Goal: Information Seeking & Learning: Learn about a topic

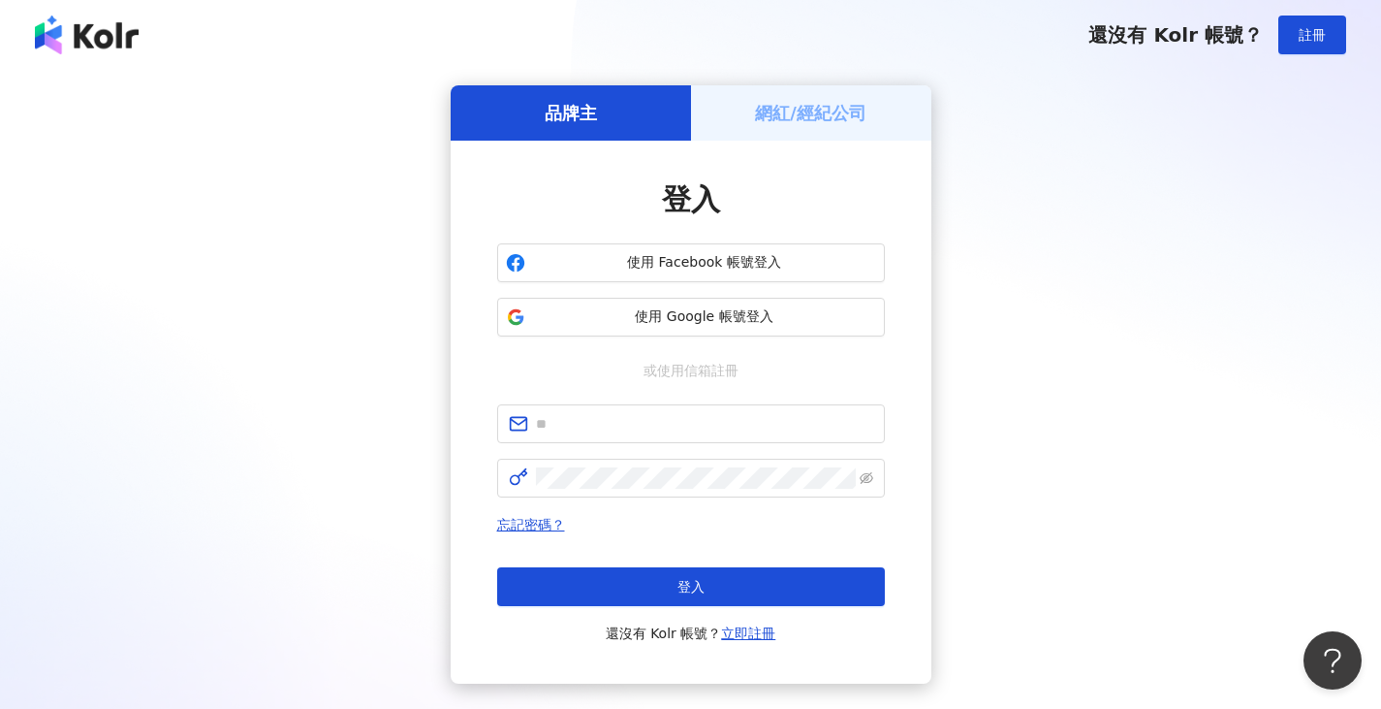
click at [677, 322] on span "使用 Google 帳號登入" at bounding box center [704, 316] width 343 height 19
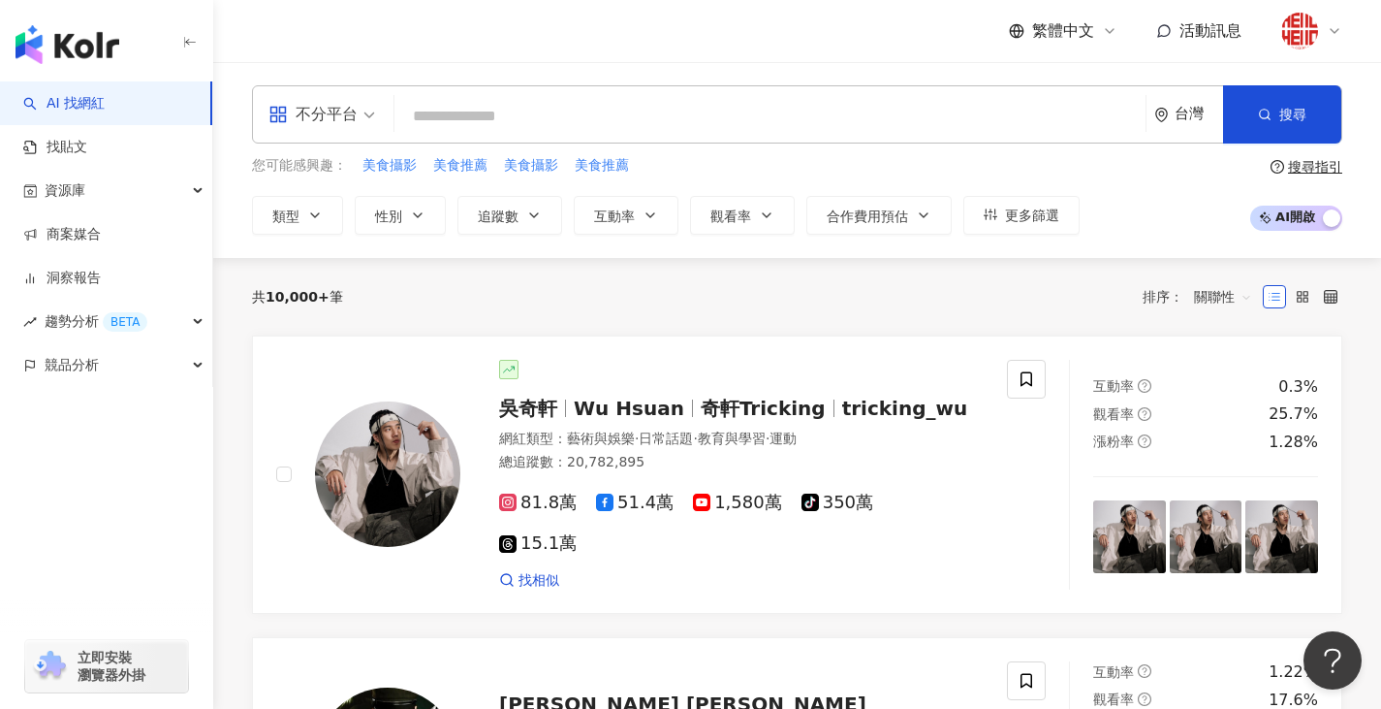
click at [801, 118] on input "search" at bounding box center [770, 116] width 736 height 37
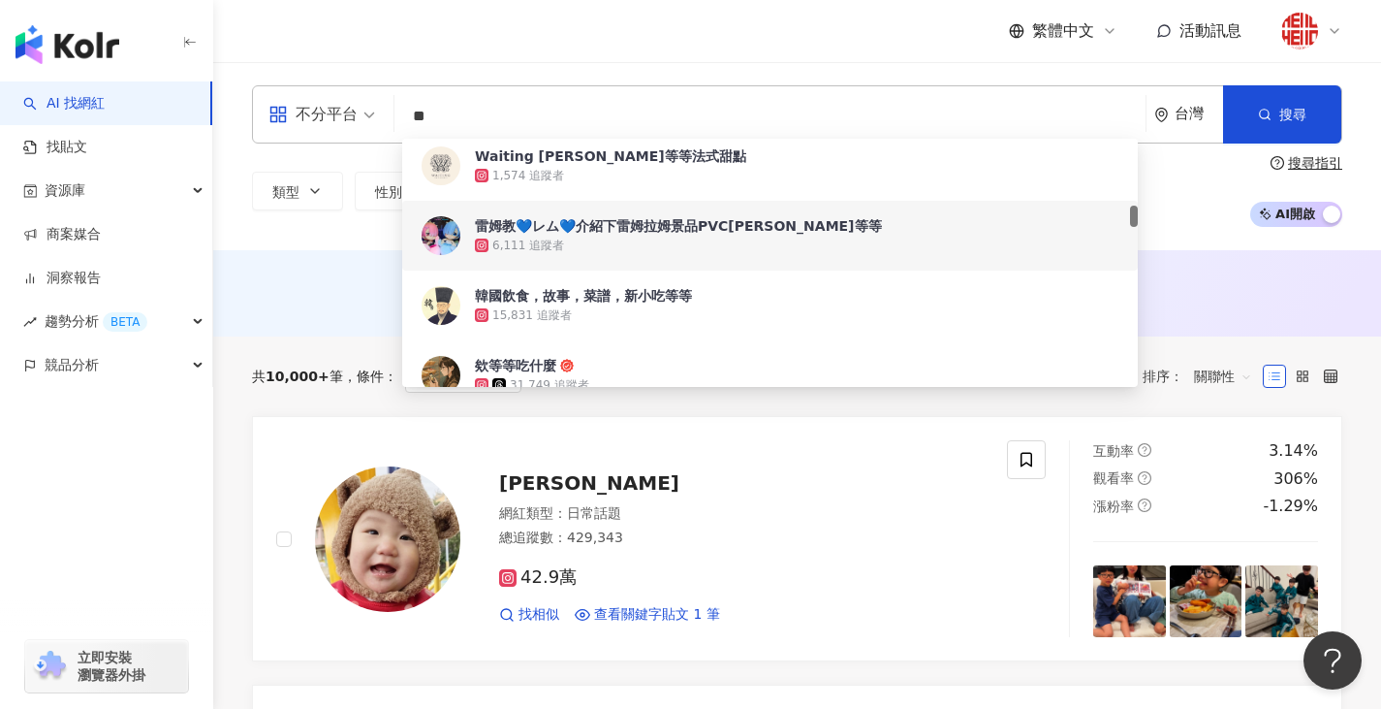
scroll to position [679, 0]
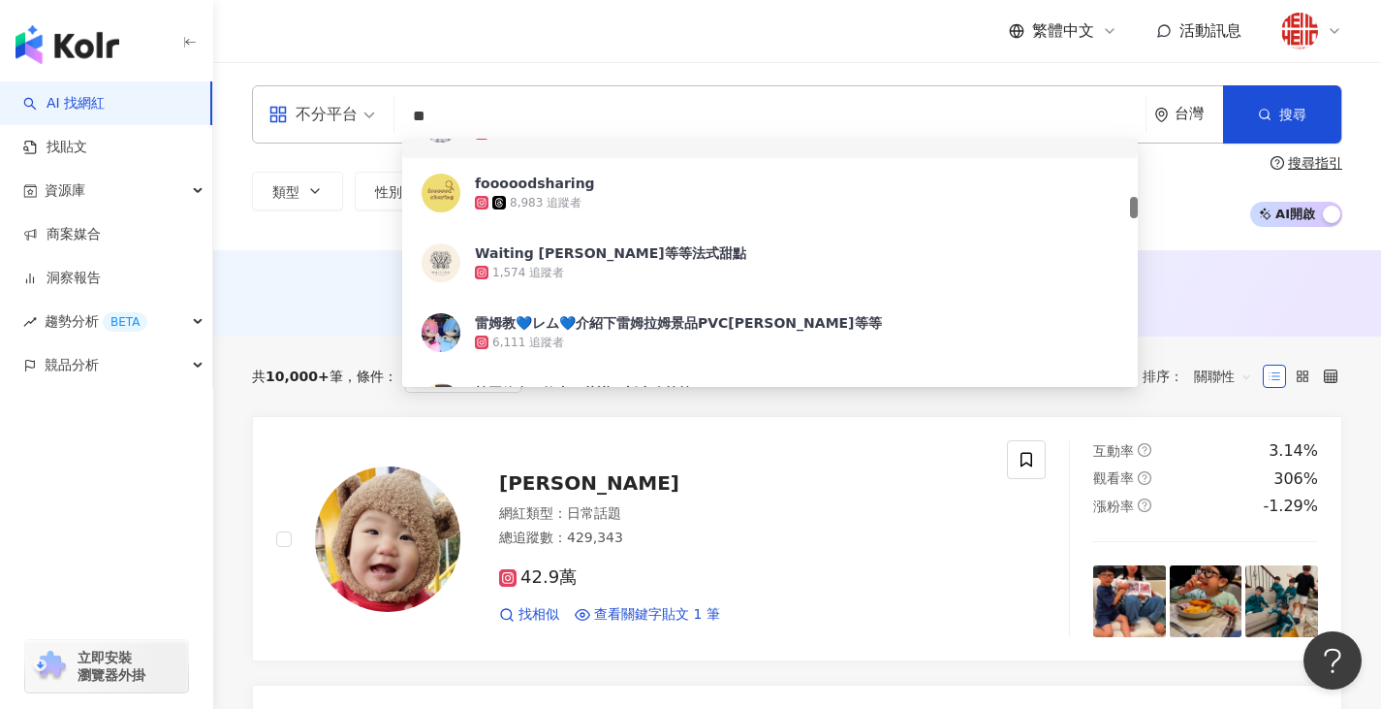
type input "*"
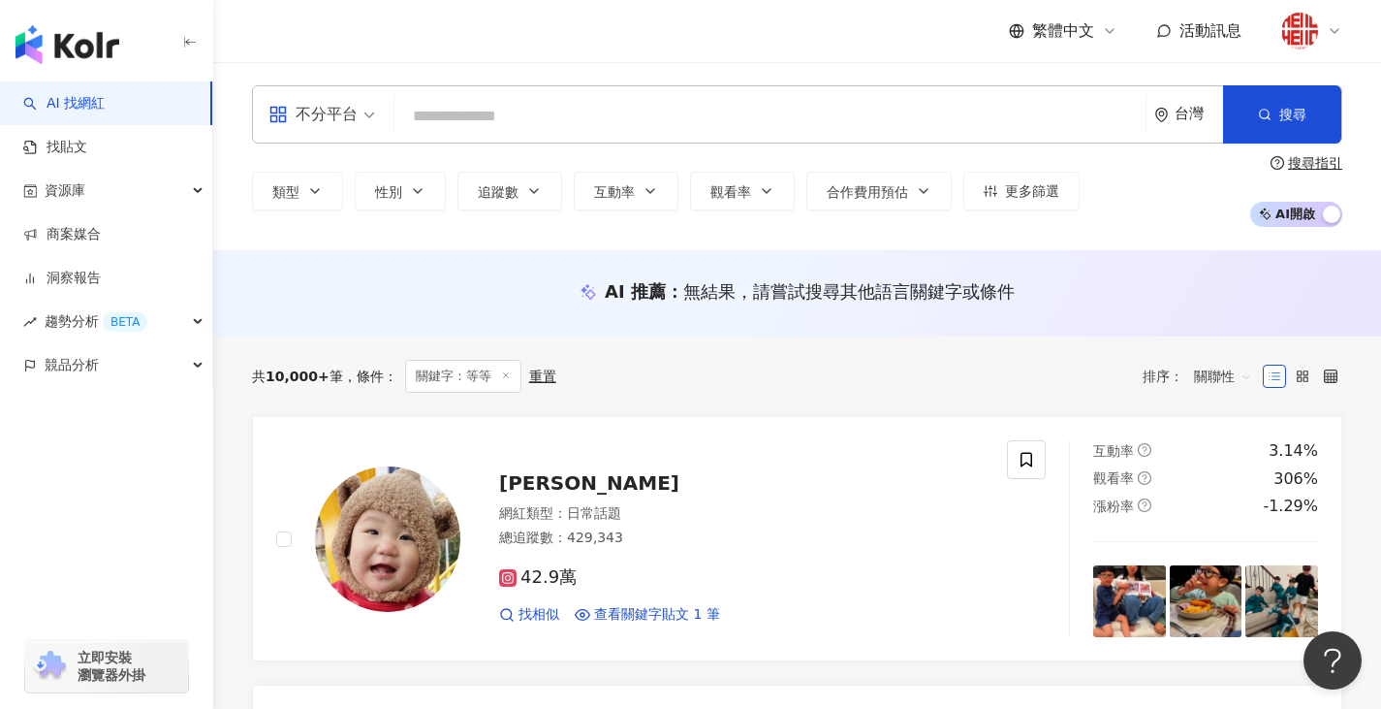
paste input "**********"
type input "**********"
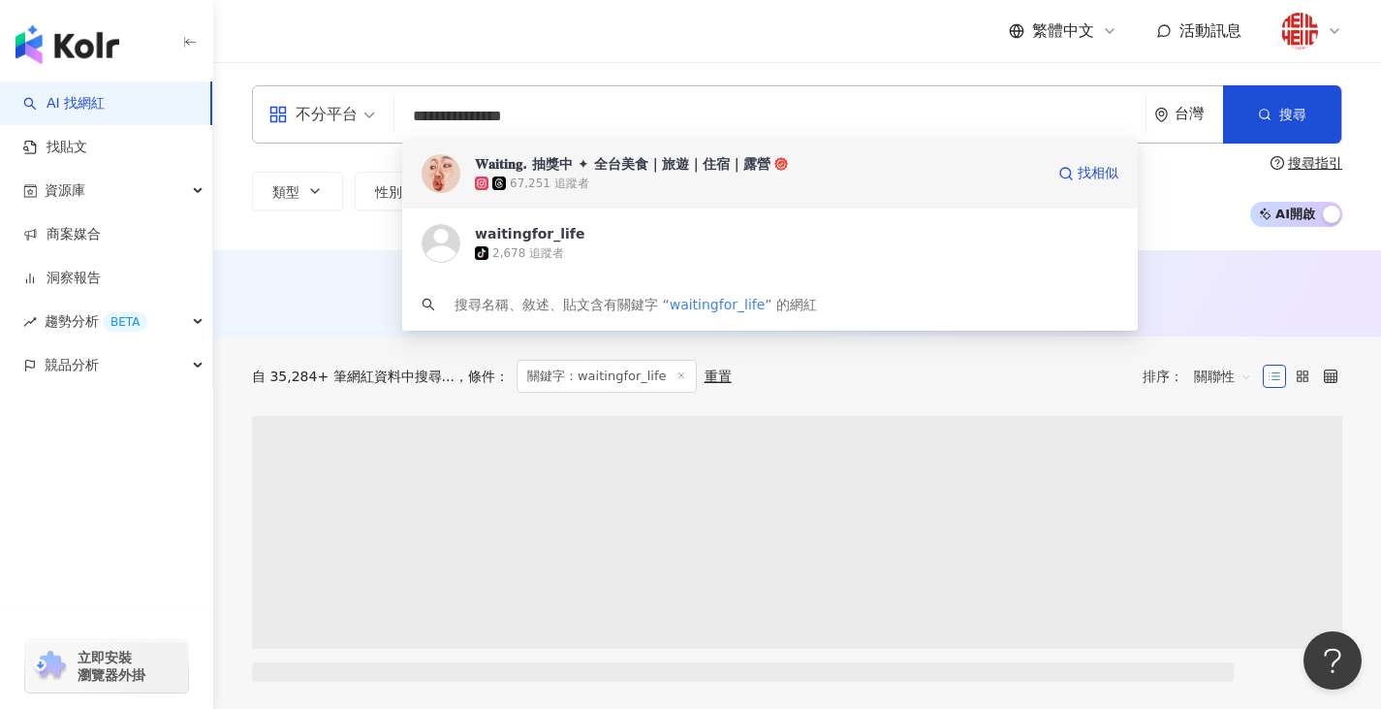
click at [593, 191] on div "67,251 追蹤者" at bounding box center [759, 183] width 569 height 19
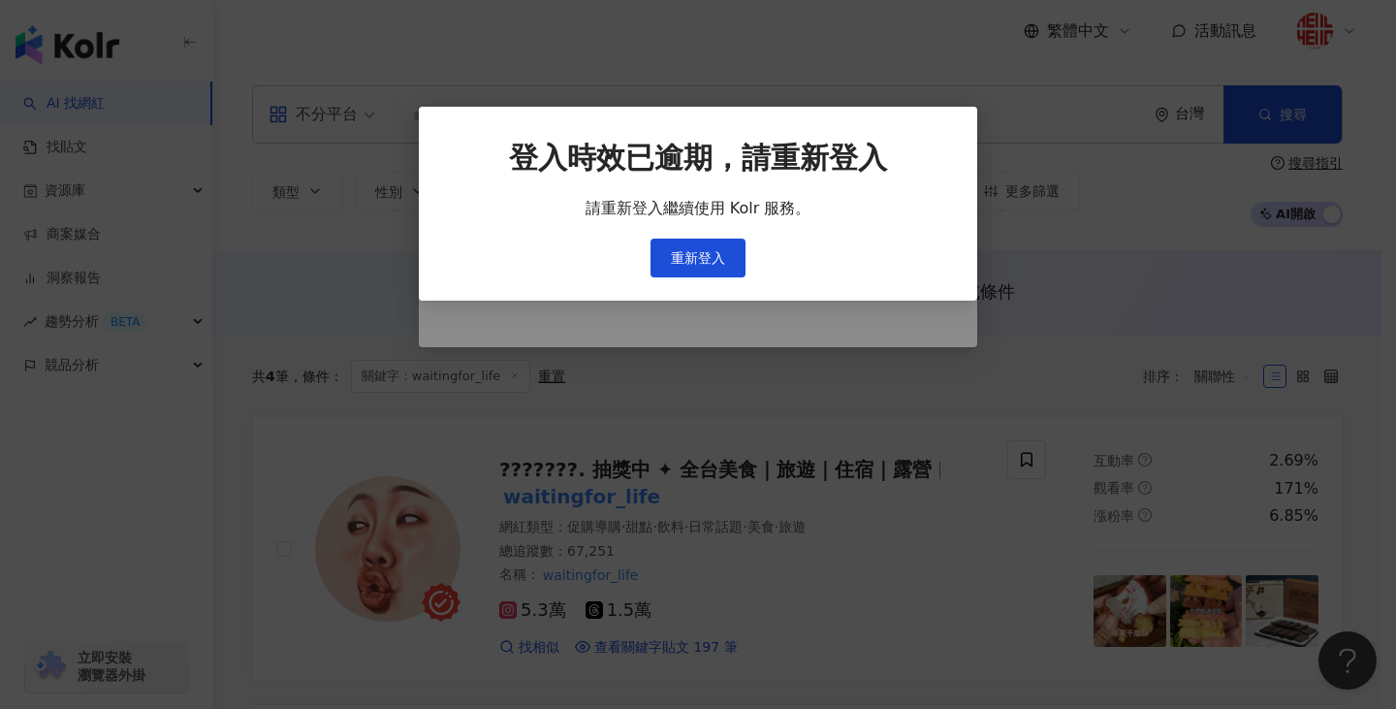
click at [601, 491] on div "登入時效已逾期，請重新登入 請重新登入繼續使用 Kolr 服務。 重新登入" at bounding box center [698, 354] width 1396 height 709
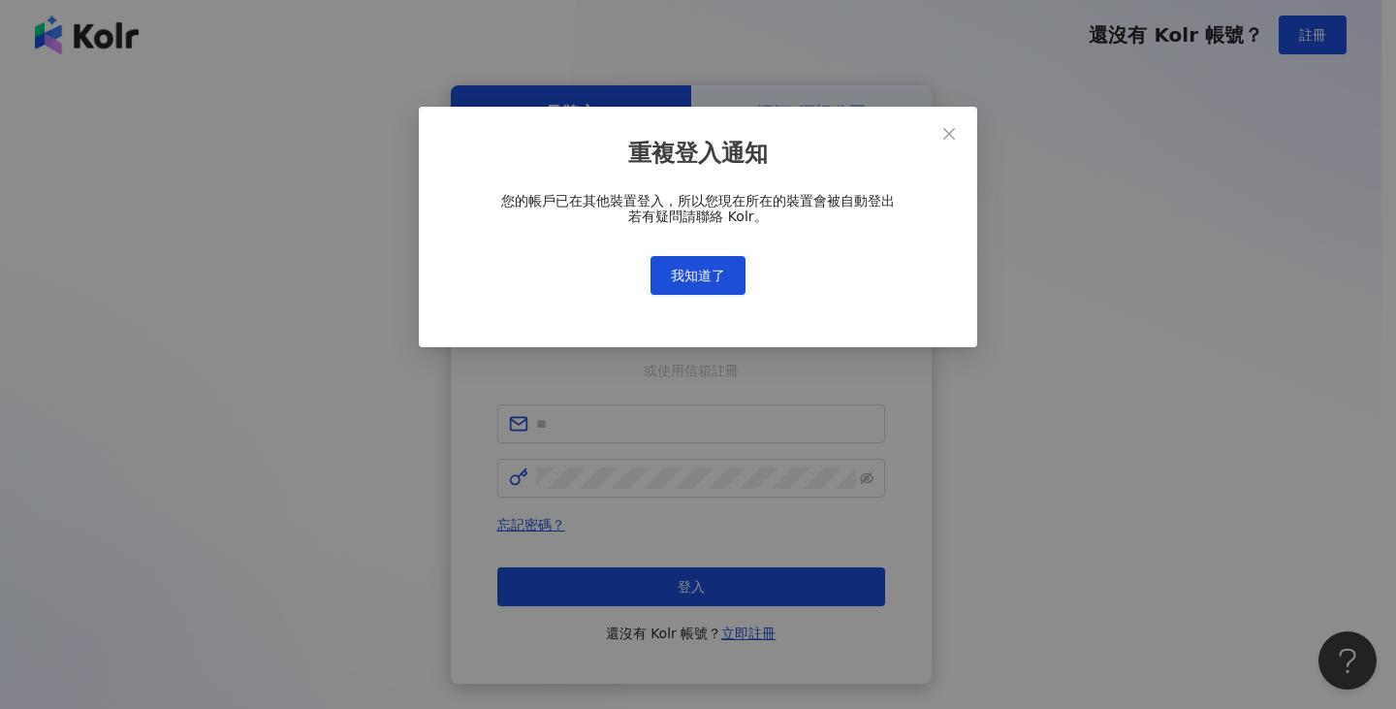
drag, startPoint x: 669, startPoint y: 237, endPoint x: 683, endPoint y: 248, distance: 18.6
click at [683, 248] on div "您的帳戶已在其他裝置登入，所以您現在所在的裝置會被自動登出 若有疑問請聯絡 Kolr。 我知道了" at bounding box center [698, 244] width 496 height 102
click at [686, 251] on div "您的帳戶已在其他裝置登入，所以您現在所在的裝置會被自動登出 若有疑問請聯絡 Kolr。 我知道了" at bounding box center [698, 244] width 496 height 102
click at [688, 262] on button "我知道了" at bounding box center [697, 275] width 95 height 39
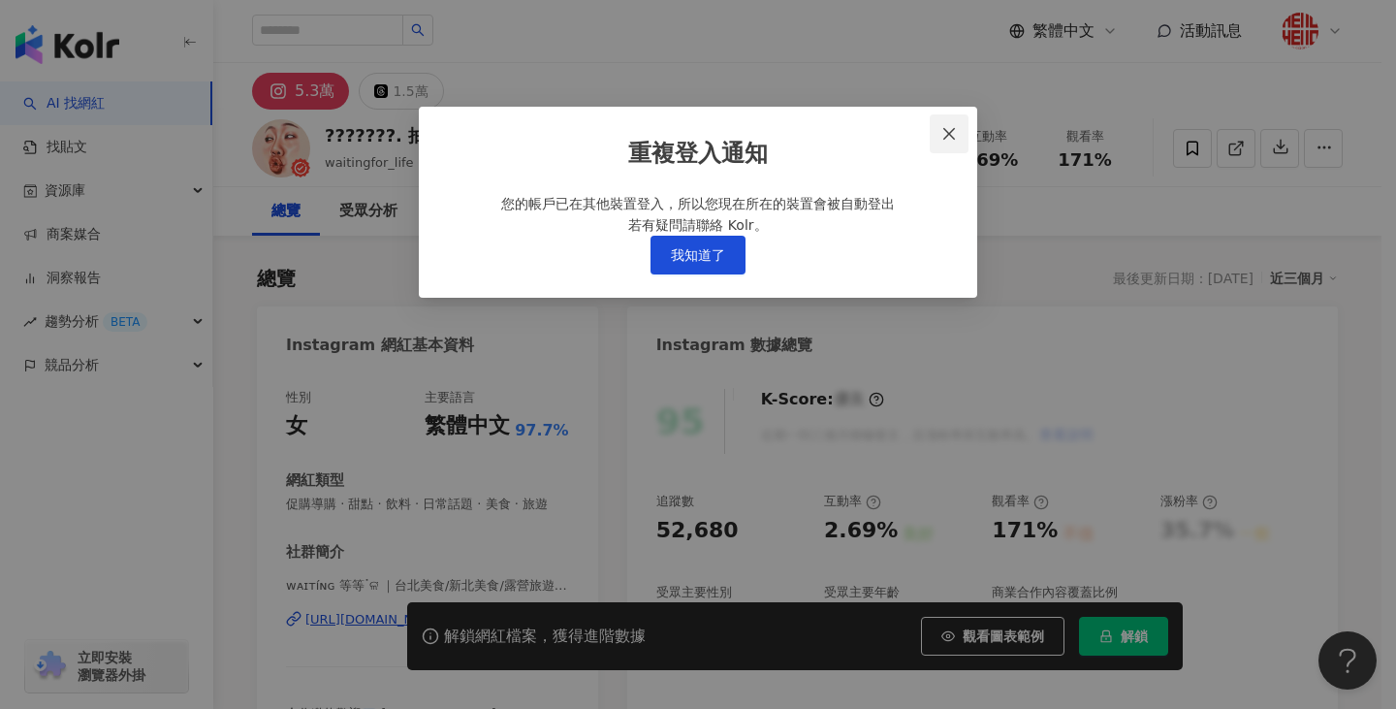
click at [951, 139] on icon "close" at bounding box center [949, 134] width 16 height 16
